Goal: Information Seeking & Learning: Learn about a topic

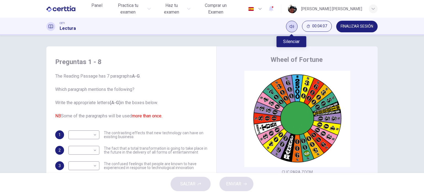
click at [291, 26] on icon "Silenciar" at bounding box center [291, 26] width 4 height 4
click at [292, 26] on icon "Activar sonido" at bounding box center [291, 26] width 4 height 4
click at [397, 69] on div "Preguntas 1 - 8 The Reading Passage has 7 paragraphs A-G . Which paragraph ment…" at bounding box center [212, 103] width 424 height 137
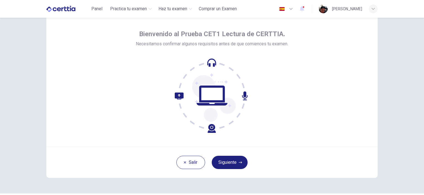
scroll to position [3, 0]
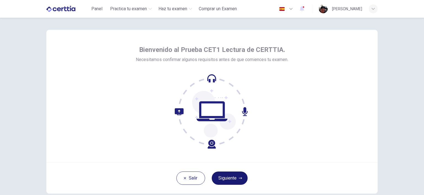
click at [236, 177] on button "Siguiente" at bounding box center [230, 177] width 36 height 13
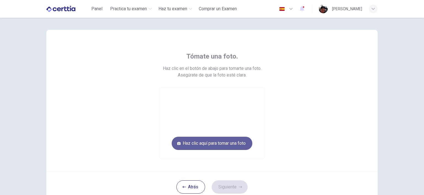
click at [208, 144] on button "Haz clic aquí para tomar una foto" at bounding box center [212, 143] width 81 height 13
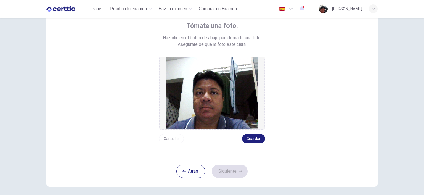
scroll to position [35, 0]
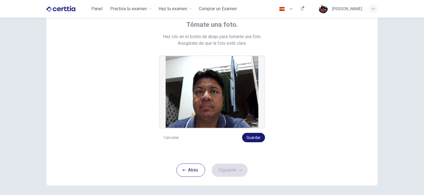
click at [252, 137] on button "Guardar" at bounding box center [253, 137] width 23 height 9
click at [231, 171] on button "Siguiente" at bounding box center [230, 169] width 36 height 13
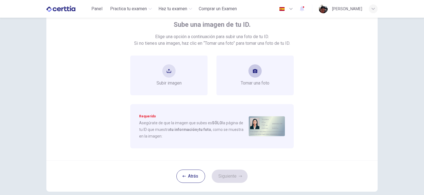
click at [257, 71] on button "take photo" at bounding box center [254, 70] width 13 height 13
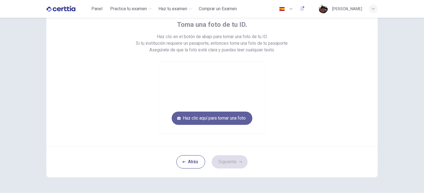
click at [230, 119] on button "Haz clic aquí para tomar una foto" at bounding box center [212, 117] width 81 height 13
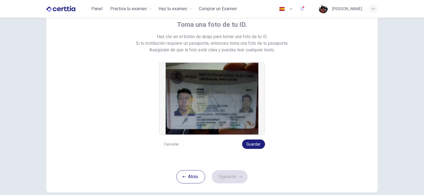
click at [210, 109] on img at bounding box center [212, 99] width 93 height 72
click at [172, 144] on button "Cancelar" at bounding box center [171, 143] width 25 height 9
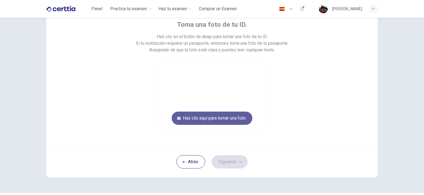
click at [212, 119] on button "Haz clic aquí para tomar una foto" at bounding box center [212, 117] width 81 height 13
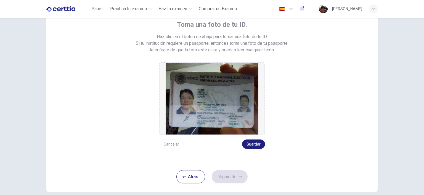
click at [173, 144] on button "Cancelar" at bounding box center [171, 143] width 25 height 9
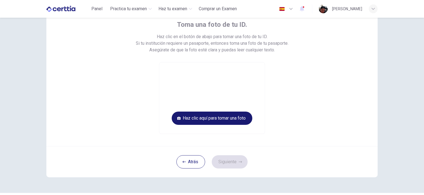
click at [197, 116] on button "Haz clic aquí para tomar una foto" at bounding box center [212, 117] width 81 height 13
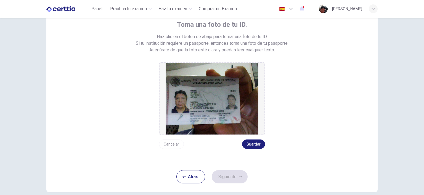
click at [175, 143] on button "Cancelar" at bounding box center [171, 143] width 25 height 9
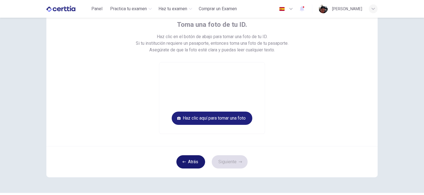
click at [184, 161] on icon "button" at bounding box center [183, 161] width 3 height 3
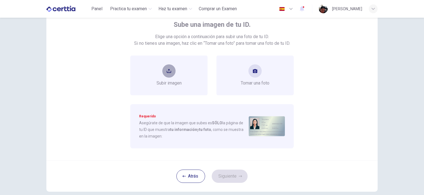
click at [172, 70] on button "upload" at bounding box center [168, 70] width 13 height 13
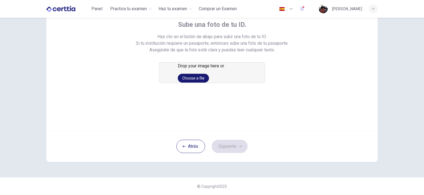
click at [209, 82] on button "Choose a file" at bounding box center [193, 78] width 31 height 9
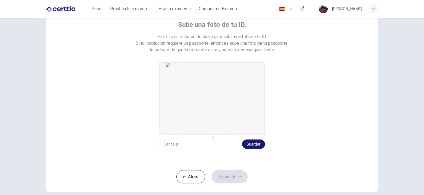
click at [253, 143] on button "Guardar" at bounding box center [253, 143] width 23 height 9
click at [230, 177] on button "Siguiente" at bounding box center [230, 176] width 36 height 13
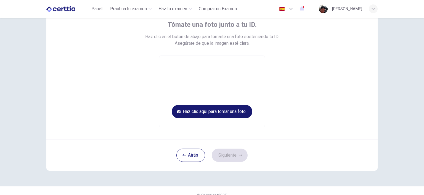
click at [209, 110] on button "Haz clic aquí para tomar una foto" at bounding box center [212, 111] width 81 height 13
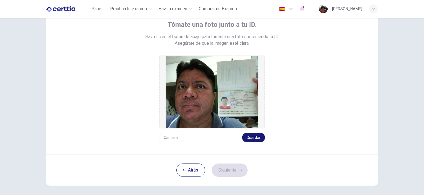
click at [252, 139] on button "Guardar" at bounding box center [253, 137] width 23 height 9
click at [229, 171] on button "Siguiente" at bounding box center [230, 169] width 36 height 13
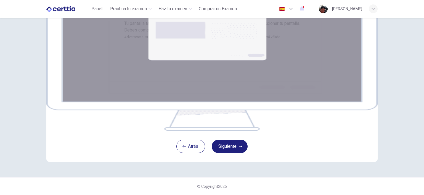
scroll to position [67, 0]
click at [226, 153] on button "Siguiente" at bounding box center [230, 146] width 36 height 13
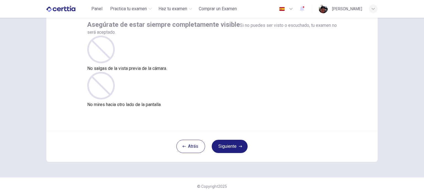
scroll to position [35, 0]
click at [228, 146] on button "Siguiente" at bounding box center [230, 146] width 36 height 13
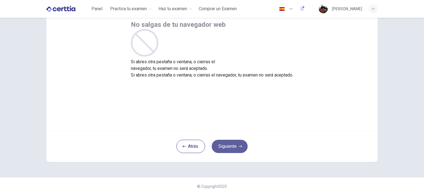
click at [229, 146] on button "Siguiente" at bounding box center [230, 146] width 36 height 13
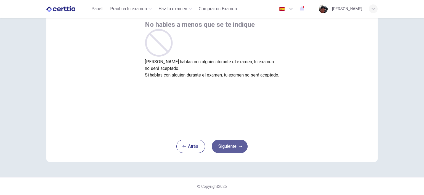
click at [230, 145] on button "Siguiente" at bounding box center [230, 146] width 36 height 13
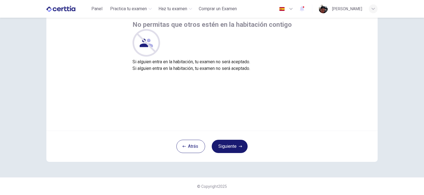
click at [226, 146] on button "Siguiente" at bounding box center [230, 146] width 36 height 13
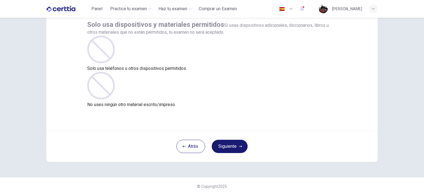
click at [228, 143] on button "Siguiente" at bounding box center [230, 146] width 36 height 13
click at [228, 147] on button "Siguiente" at bounding box center [230, 146] width 36 height 13
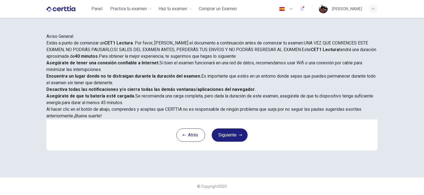
scroll to position [67, 0]
click at [234, 142] on button "Siguiente" at bounding box center [230, 134] width 36 height 13
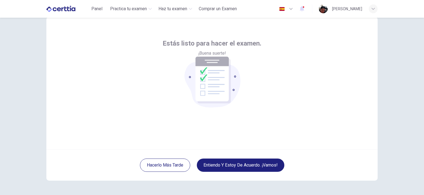
scroll to position [3, 0]
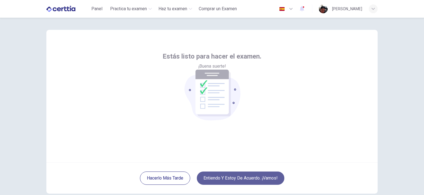
click at [234, 177] on button "Entiendo y estoy de acuerdo. ¡Vamos!" at bounding box center [240, 177] width 87 height 13
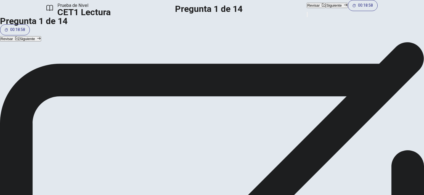
scroll to position [32, 0]
click at [325, 8] on button "Siguiente" at bounding box center [336, 5] width 22 height 5
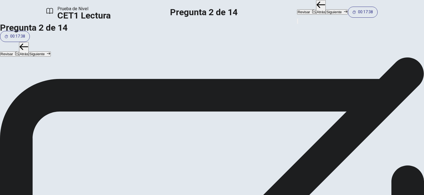
scroll to position [31, 0]
click at [325, 9] on button "Siguiente" at bounding box center [336, 11] width 22 height 5
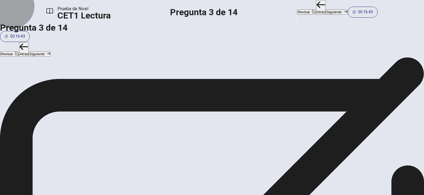
click at [325, 10] on button "Siguiente" at bounding box center [336, 11] width 22 height 5
click at [325, 12] on button "Siguiente" at bounding box center [336, 11] width 22 height 5
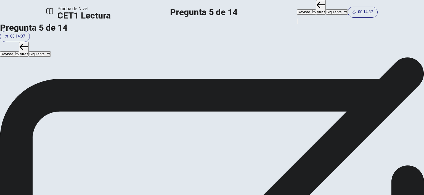
click at [325, 9] on button "Siguiente" at bounding box center [336, 11] width 22 height 5
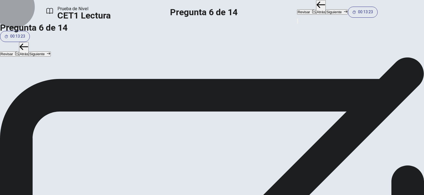
click at [325, 11] on button "Siguiente" at bounding box center [336, 11] width 22 height 5
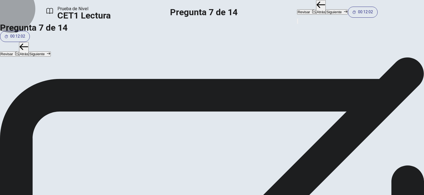
click at [325, 13] on button "Siguiente" at bounding box center [336, 11] width 22 height 5
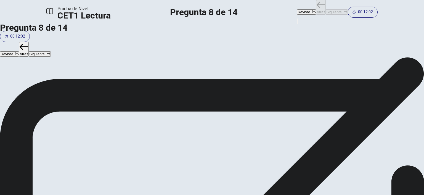
scroll to position [105, 0]
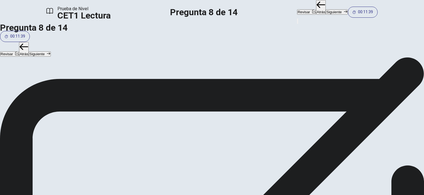
click at [325, 12] on button "Siguiente" at bounding box center [336, 11] width 22 height 5
click at [325, 11] on button "Siguiente" at bounding box center [336, 11] width 22 height 5
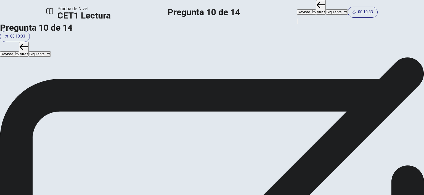
click at [325, 9] on button "Siguiente" at bounding box center [336, 11] width 22 height 5
click at [325, 12] on button "Siguiente" at bounding box center [336, 11] width 22 height 5
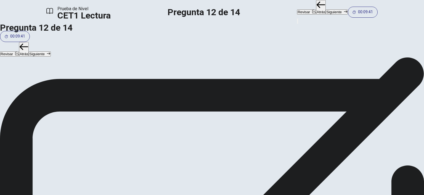
click at [325, 9] on button "Siguiente" at bounding box center [336, 11] width 22 height 5
click at [325, 12] on button "Siguiente" at bounding box center [336, 11] width 22 height 5
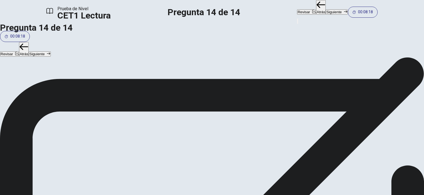
scroll to position [0, 0]
drag, startPoint x: 91, startPoint y: 143, endPoint x: 180, endPoint y: 92, distance: 102.5
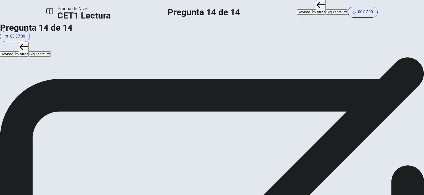
scroll to position [67, 0]
drag, startPoint x: 91, startPoint y: 102, endPoint x: 185, endPoint y: 115, distance: 95.0
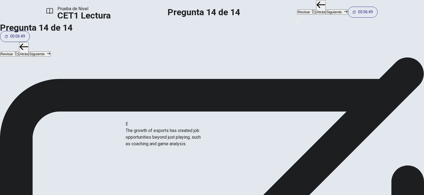
scroll to position [0, 0]
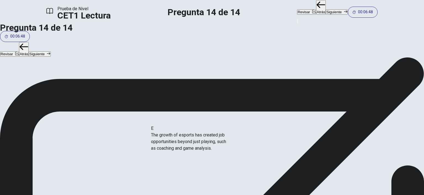
drag, startPoint x: 89, startPoint y: 89, endPoint x: 184, endPoint y: 145, distance: 109.8
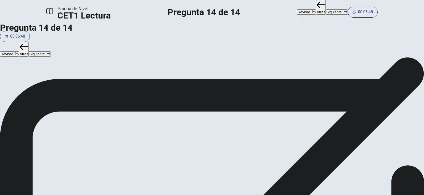
scroll to position [76, 0]
click at [325, 12] on button "Siguiente" at bounding box center [336, 11] width 22 height 5
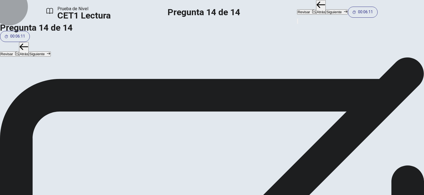
click at [316, 10] on button "Atrás" at bounding box center [321, 7] width 10 height 15
click at [325, 10] on button "Siguiente" at bounding box center [336, 11] width 22 height 5
click at [316, 12] on button "Atrás" at bounding box center [321, 7] width 10 height 15
click at [316, 11] on button "Atrás" at bounding box center [321, 7] width 10 height 15
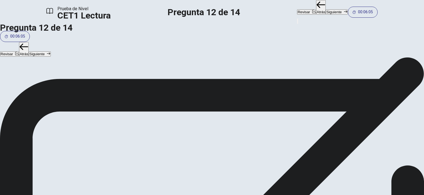
click at [316, 11] on button "Atrás" at bounding box center [321, 7] width 10 height 15
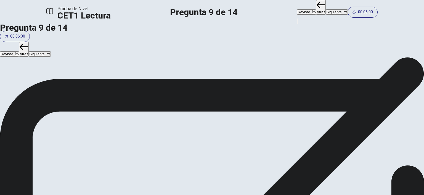
click at [316, 11] on button "Atrás" at bounding box center [321, 7] width 10 height 15
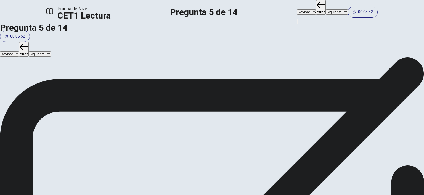
click at [316, 11] on button "Atrás" at bounding box center [321, 7] width 10 height 15
click at [316, 8] on button "Atrás" at bounding box center [321, 7] width 10 height 15
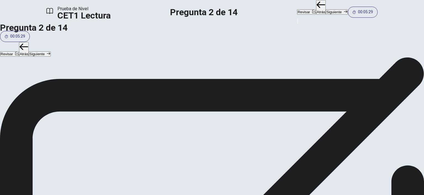
click at [316, 11] on button "Atrás" at bounding box center [321, 7] width 10 height 15
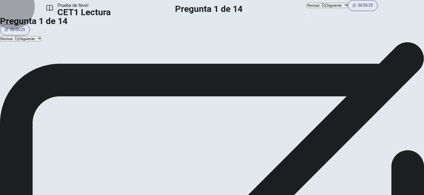
click at [325, 8] on button "Siguiente" at bounding box center [336, 5] width 22 height 5
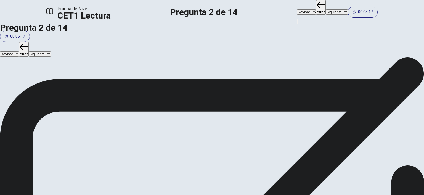
click at [325, 10] on button "Siguiente" at bounding box center [336, 11] width 22 height 5
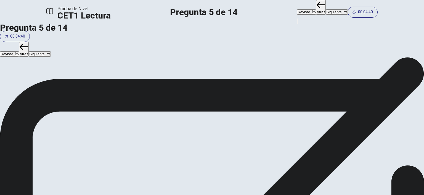
click at [325, 9] on button "Siguiente" at bounding box center [336, 11] width 22 height 5
click at [325, 10] on button "Siguiente" at bounding box center [336, 11] width 22 height 5
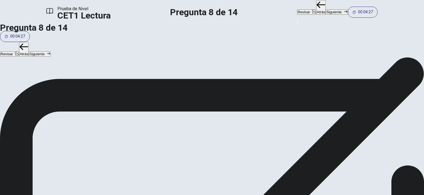
click at [325, 10] on button "Siguiente" at bounding box center [336, 11] width 22 height 5
click at [325, 9] on button "Siguiente" at bounding box center [336, 11] width 22 height 5
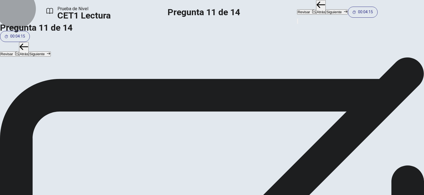
click at [325, 13] on button "Siguiente" at bounding box center [336, 11] width 22 height 5
click at [325, 9] on button "Siguiente" at bounding box center [336, 11] width 22 height 5
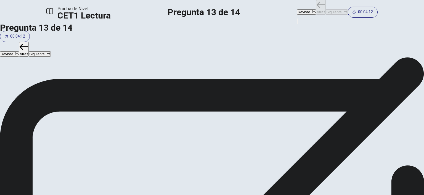
scroll to position [123, 0]
click at [325, 9] on button "Siguiente" at bounding box center [336, 11] width 22 height 5
drag, startPoint x: 180, startPoint y: 163, endPoint x: 178, endPoint y: 95, distance: 67.6
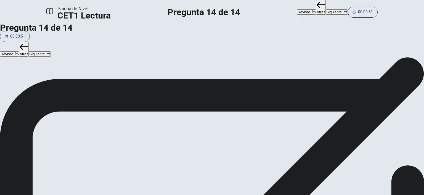
drag, startPoint x: 106, startPoint y: 137, endPoint x: 204, endPoint y: 110, distance: 101.2
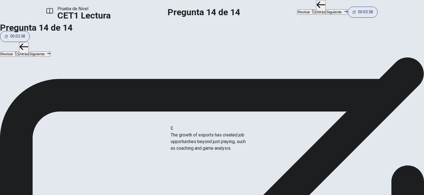
scroll to position [10, 0]
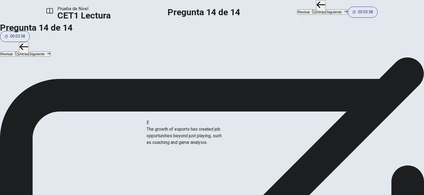
drag, startPoint x: 99, startPoint y: 114, endPoint x: 190, endPoint y: 142, distance: 95.6
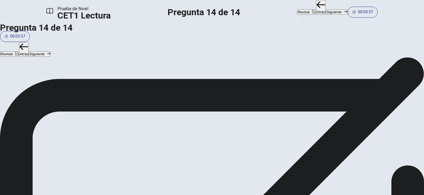
scroll to position [76, 0]
drag, startPoint x: 160, startPoint y: 138, endPoint x: 158, endPoint y: 77, distance: 61.8
drag, startPoint x: 162, startPoint y: 87, endPoint x: 159, endPoint y: 146, distance: 59.1
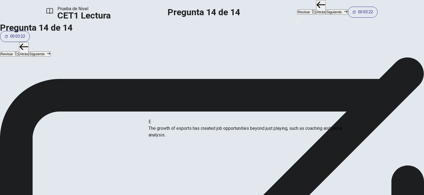
drag, startPoint x: 163, startPoint y: 112, endPoint x: 161, endPoint y: 141, distance: 28.8
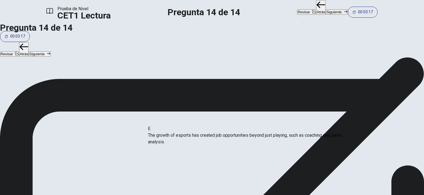
drag, startPoint x: 178, startPoint y: 110, endPoint x: 174, endPoint y: 141, distance: 31.4
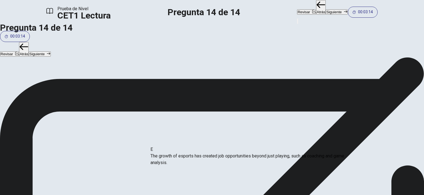
drag, startPoint x: 183, startPoint y: 109, endPoint x: 182, endPoint y: 159, distance: 50.5
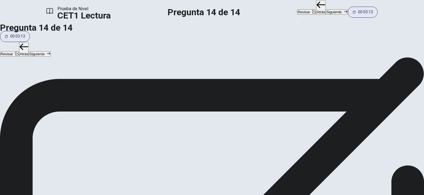
scroll to position [1, 0]
drag, startPoint x: 179, startPoint y: 82, endPoint x: 180, endPoint y: 117, distance: 35.0
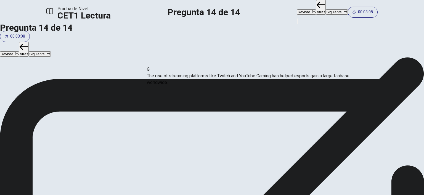
drag, startPoint x: 188, startPoint y: 140, endPoint x: 182, endPoint y: 71, distance: 69.2
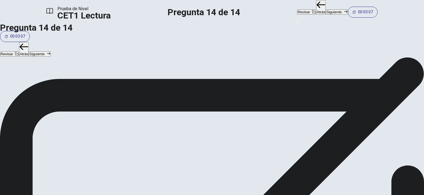
scroll to position [1, 0]
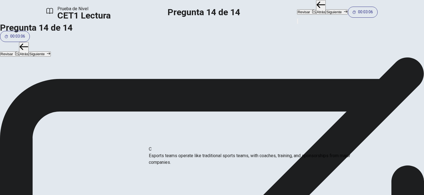
drag, startPoint x: 194, startPoint y: 84, endPoint x: 192, endPoint y: 159, distance: 74.8
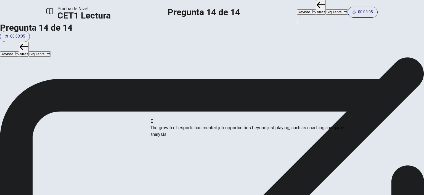
drag, startPoint x: 181, startPoint y: 112, endPoint x: 182, endPoint y: 150, distance: 38.1
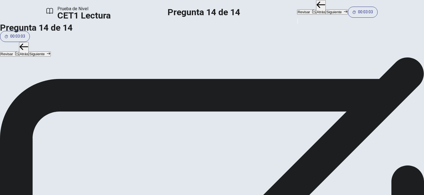
scroll to position [1, 0]
drag, startPoint x: 189, startPoint y: 140, endPoint x: 187, endPoint y: 77, distance: 62.9
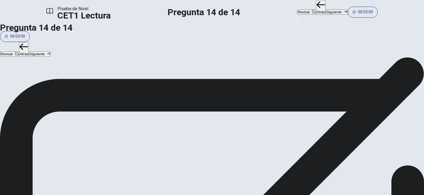
drag, startPoint x: 91, startPoint y: 97, endPoint x: 187, endPoint y: 90, distance: 95.9
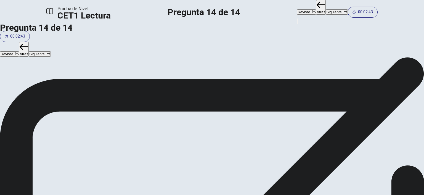
scroll to position [156, 0]
drag, startPoint x: 112, startPoint y: 133, endPoint x: 189, endPoint y: 114, distance: 79.3
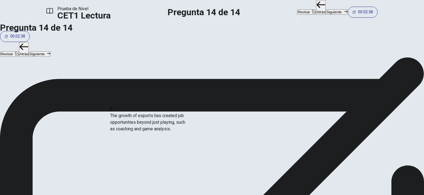
scroll to position [10, 0]
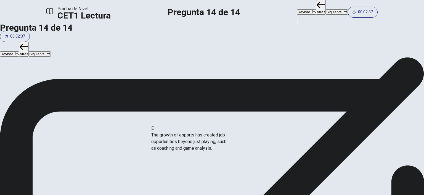
drag, startPoint x: 95, startPoint y: 94, endPoint x: 190, endPoint y: 148, distance: 109.4
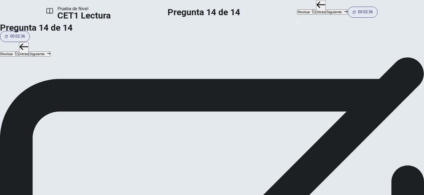
scroll to position [76, 0]
drag, startPoint x: 184, startPoint y: 141, endPoint x: 177, endPoint y: 91, distance: 50.4
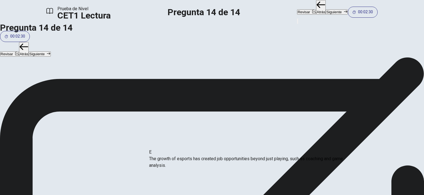
drag, startPoint x: 178, startPoint y: 108, endPoint x: 176, endPoint y: 159, distance: 50.8
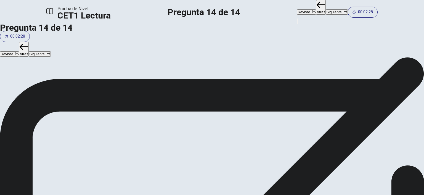
click at [325, 10] on button "Siguiente" at bounding box center [336, 11] width 22 height 5
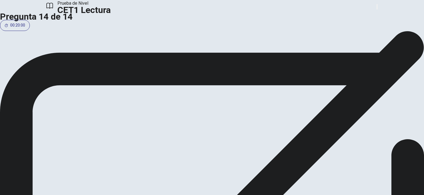
scroll to position [6, 0]
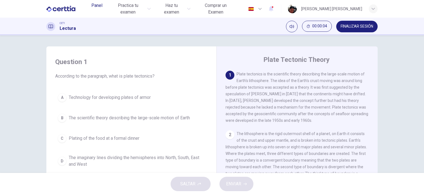
click at [97, 9] on span "Panel" at bounding box center [96, 5] width 11 height 7
